Goal: Transaction & Acquisition: Obtain resource

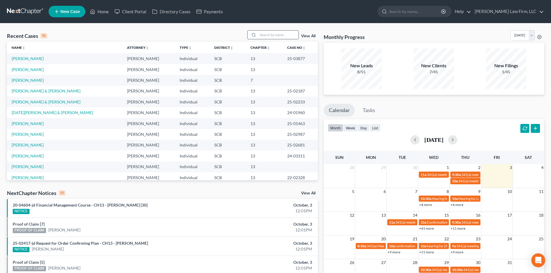
click at [268, 37] on input "search" at bounding box center [278, 35] width 40 height 8
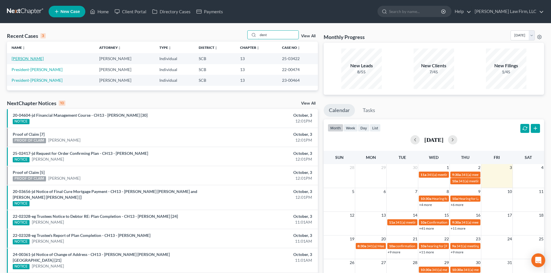
type input "dent"
click at [25, 58] on link "[PERSON_NAME]" at bounding box center [28, 58] width 32 height 5
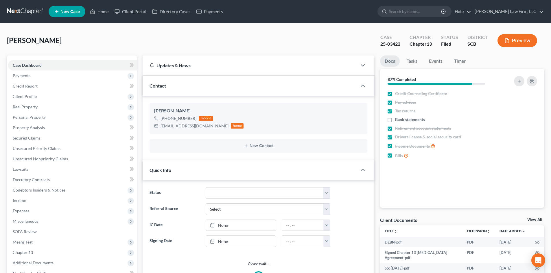
select select "1"
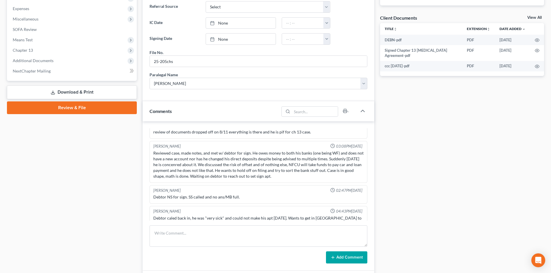
scroll to position [231, 0]
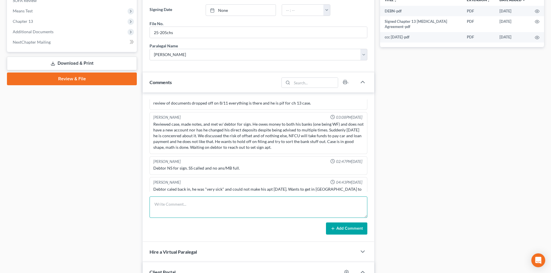
click at [197, 201] on textarea at bounding box center [259, 207] width 218 height 21
type textarea "TC with client for court prep. Answered basic questions and he is set. He will …"
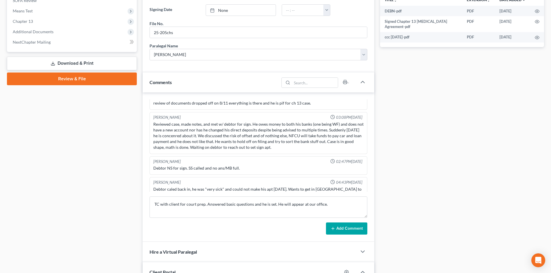
click at [336, 225] on button "Add Comment" at bounding box center [346, 229] width 41 height 12
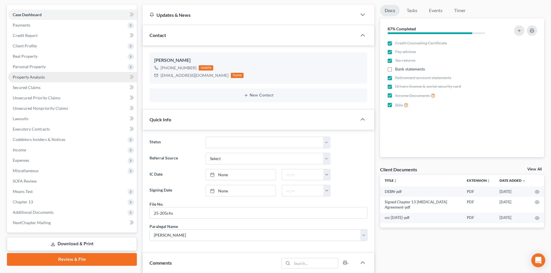
scroll to position [0, 0]
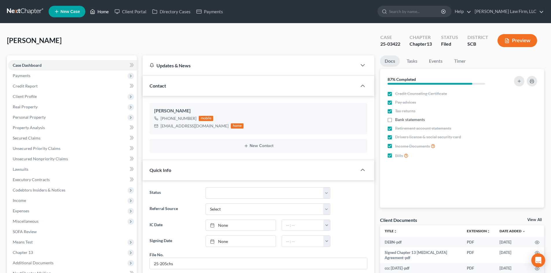
click at [103, 9] on link "Home" at bounding box center [99, 11] width 25 height 10
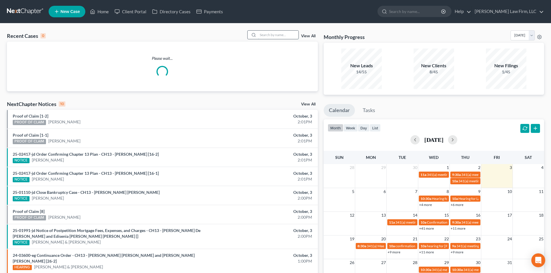
click at [272, 38] on input "search" at bounding box center [278, 35] width 40 height 8
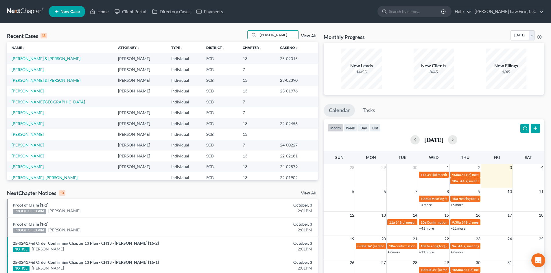
type input "[PERSON_NAME]"
click at [40, 62] on td "[PERSON_NAME] & [PERSON_NAME]" at bounding box center [60, 58] width 106 height 11
click at [40, 59] on link "[PERSON_NAME] & [PERSON_NAME]" at bounding box center [46, 58] width 69 height 5
select select "0"
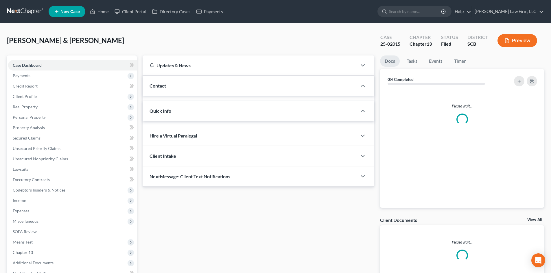
select select "3"
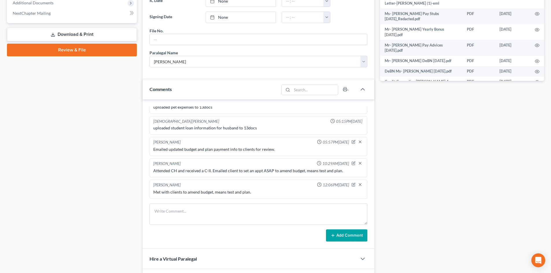
scroll to position [174, 0]
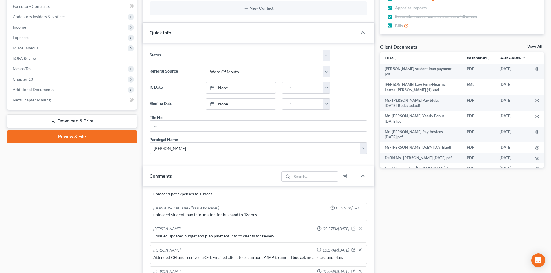
click at [535, 46] on link "View All" at bounding box center [534, 47] width 14 height 4
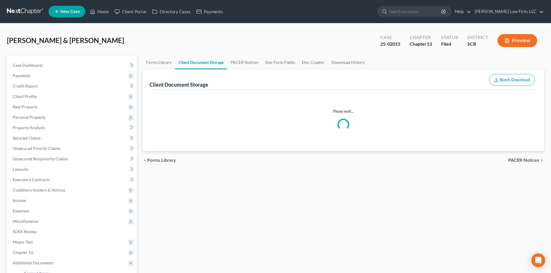
select select "6"
select select "16"
select select "15"
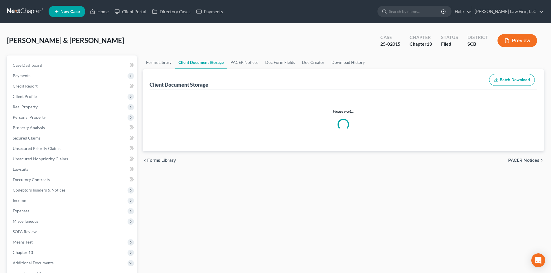
select select "15"
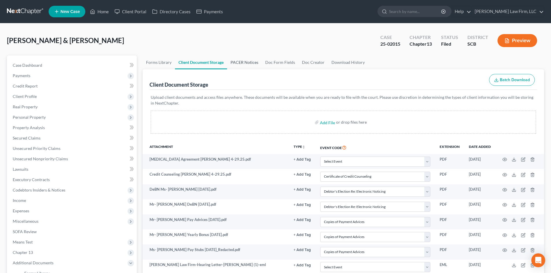
click at [246, 61] on link "PACER Notices" at bounding box center [244, 63] width 35 height 14
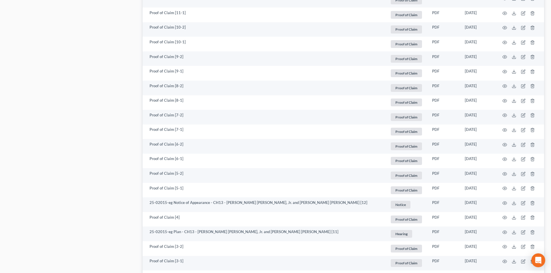
scroll to position [1028, 0]
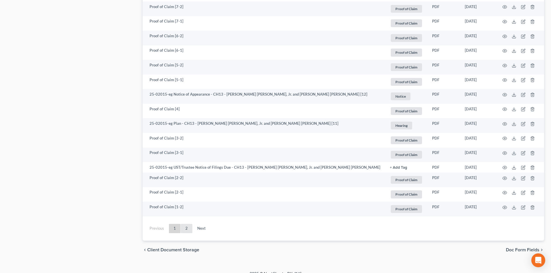
click at [186, 224] on link "2" at bounding box center [187, 228] width 12 height 9
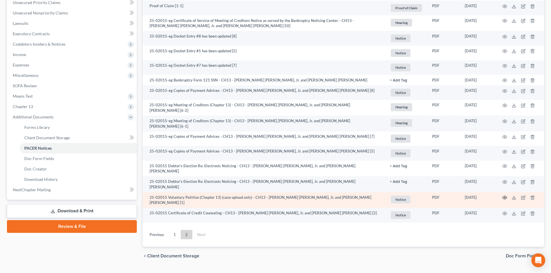
click at [505, 197] on circle "button" at bounding box center [504, 197] width 1 height 1
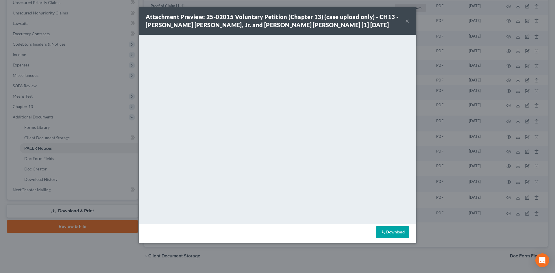
click at [407, 19] on button "×" at bounding box center [408, 20] width 4 height 7
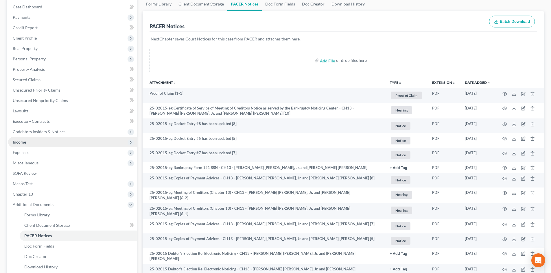
scroll to position [30, 0]
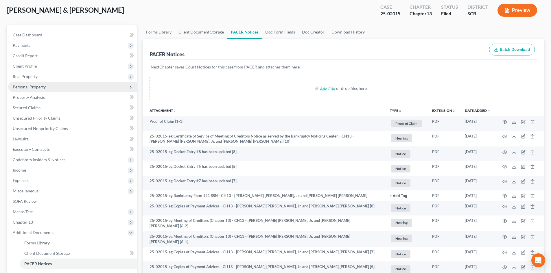
click at [36, 86] on span "Personal Property" at bounding box center [29, 86] width 33 height 5
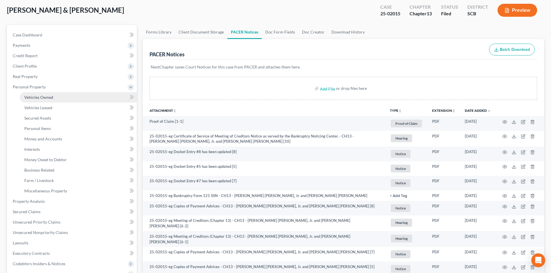
click at [42, 97] on span "Vehicles Owned" at bounding box center [38, 97] width 29 height 5
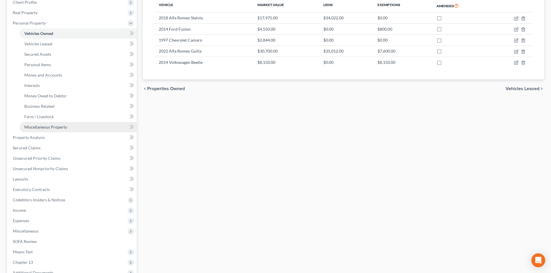
scroll to position [145, 0]
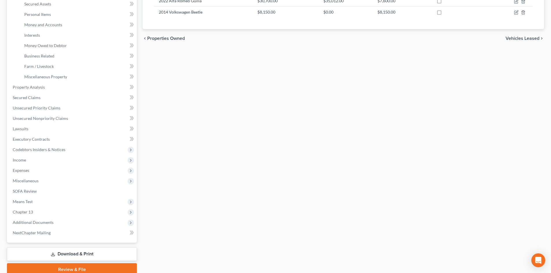
click at [39, 256] on link "Download & Print" at bounding box center [72, 255] width 130 height 14
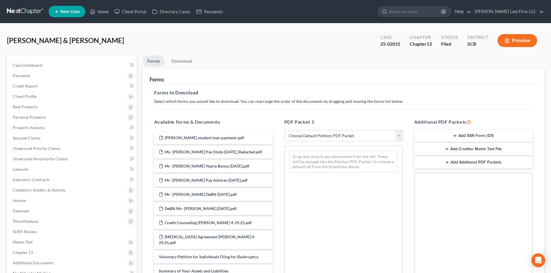
click at [317, 128] on div "PDF Packet 1 Choose Default Petition PDF Packet Complete Bankruptcy Petition (a…" at bounding box center [344, 212] width 130 height 196
click at [316, 138] on select "Choose Default Petition PDF Packet Complete Bankruptcy Petition (all forms and …" at bounding box center [343, 136] width 118 height 12
select select "2"
click at [284, 130] on select "Choose Default Petition PDF Packet Complete Bankruptcy Petition (all forms and …" at bounding box center [343, 136] width 118 height 12
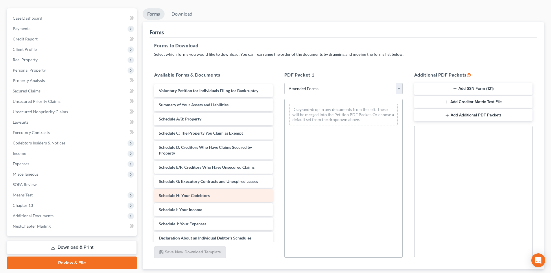
scroll to position [84, 0]
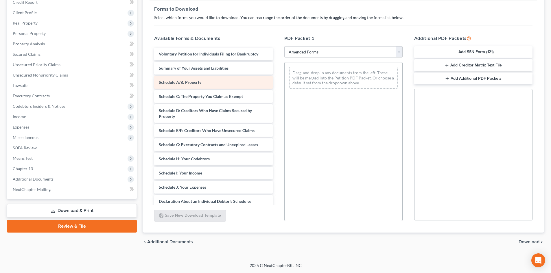
click at [275, 75] on div "Voluntary Petition for Individuals Filing for Bankruptcy Summary of Your Assets…" at bounding box center [214, 183] width 128 height 271
click at [277, 83] on div "Voluntary Petition for Individuals Filing for Bankruptcy Summary of Your Assets…" at bounding box center [214, 183] width 128 height 271
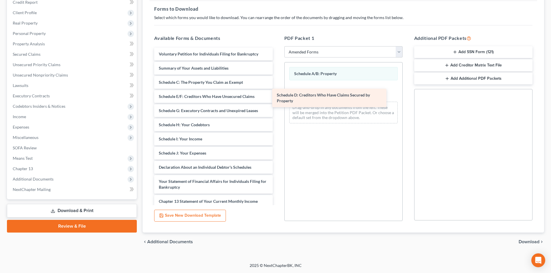
drag, startPoint x: 206, startPoint y: 99, endPoint x: 338, endPoint y: 97, distance: 131.9
click at [277, 97] on div "Schedule D: Creditors Who Have Claims Secured by Property Voluntary Petition fo…" at bounding box center [214, 166] width 128 height 237
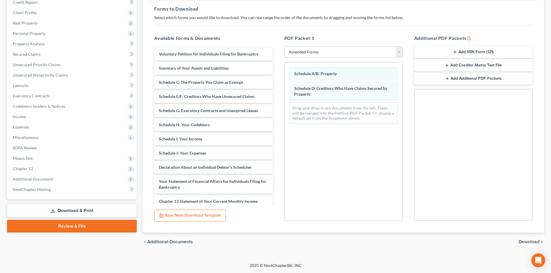
click at [522, 244] on span "Download" at bounding box center [529, 242] width 21 height 5
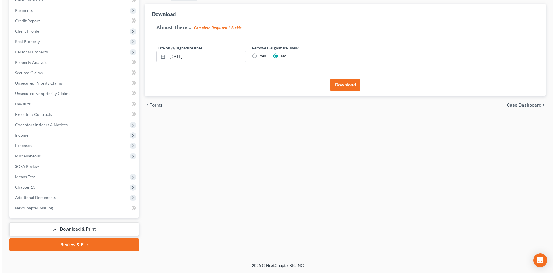
scroll to position [65, 0]
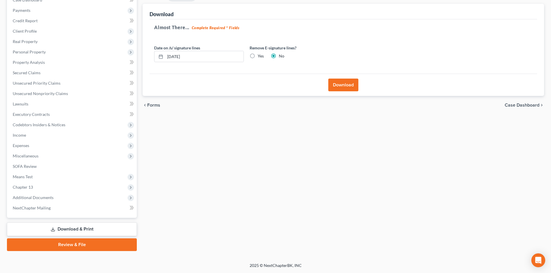
click at [338, 89] on button "Download" at bounding box center [343, 85] width 30 height 13
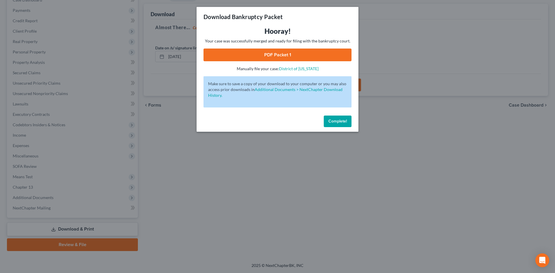
click at [243, 57] on link "PDF Packet 1" at bounding box center [278, 55] width 148 height 13
